Goal: Complete application form

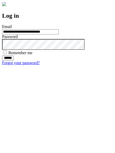
type input "**********"
click at [14, 61] on input "******" at bounding box center [8, 57] width 12 height 5
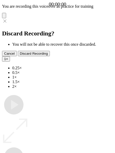
type input "**********"
